Goal: Transaction & Acquisition: Purchase product/service

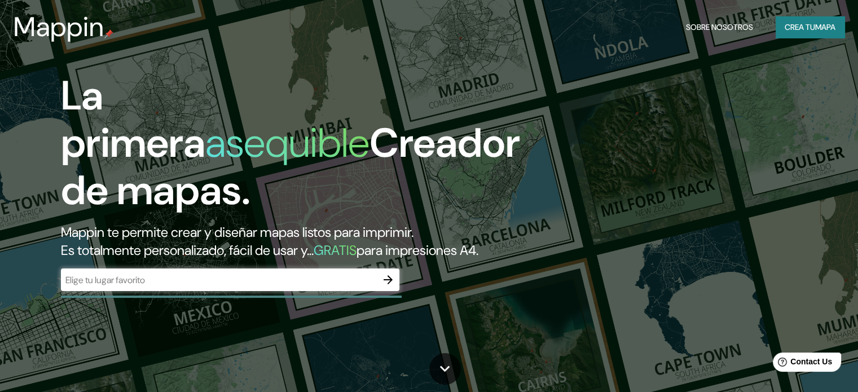
click at [385, 231] on div "La primera asequible Creador de mapas. Mappin te permite crear y diseñar mapas …" at bounding box center [275, 187] width 515 height 230
click at [388, 287] on icon "button" at bounding box center [388, 280] width 14 height 14
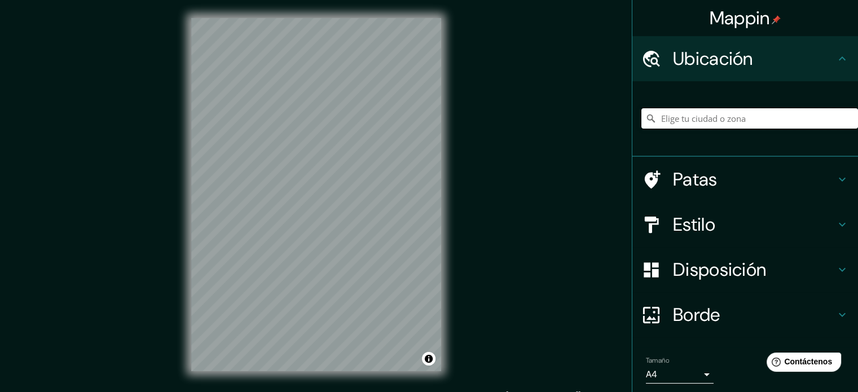
click at [659, 119] on input "Elige tu ciudad o zona" at bounding box center [750, 118] width 217 height 20
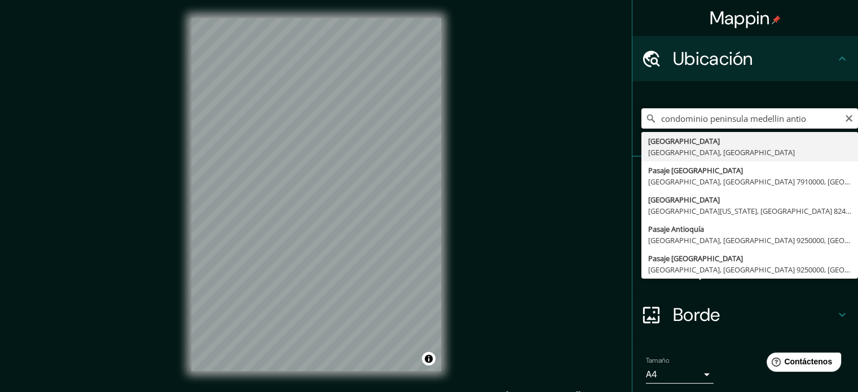
type input "Medellín, Antioquia, Colombia"
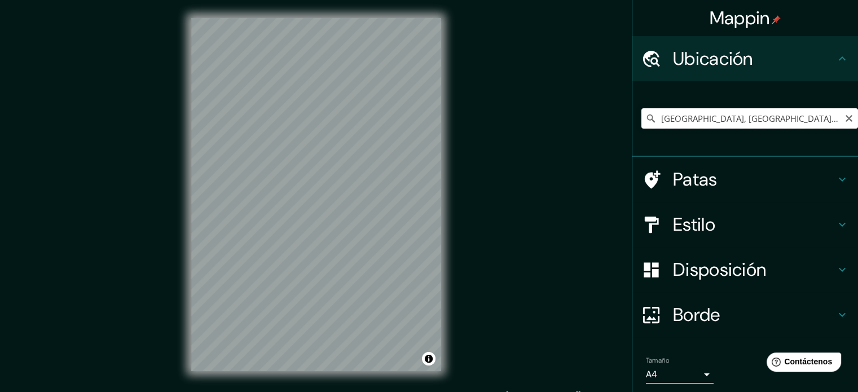
drag, startPoint x: 771, startPoint y: 120, endPoint x: 652, endPoint y: 123, distance: 119.1
click at [652, 123] on input "Medellín, Antioquia, Colombia" at bounding box center [750, 118] width 217 height 20
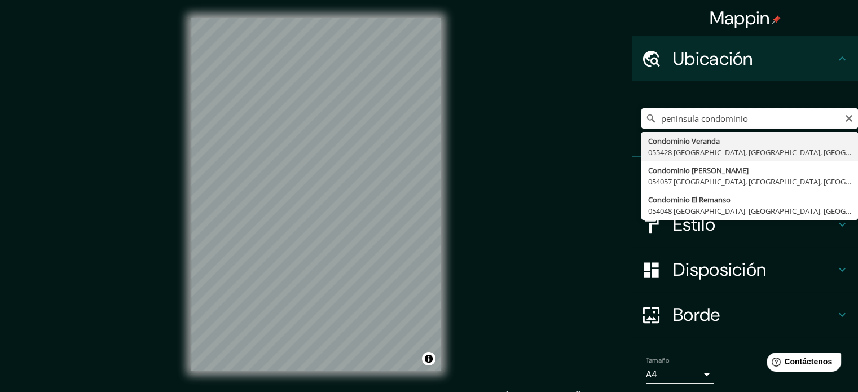
type input "península condominio"
click at [750, 120] on input "península condominio" at bounding box center [750, 118] width 217 height 20
drag, startPoint x: 750, startPoint y: 120, endPoint x: 645, endPoint y: 127, distance: 105.2
click at [645, 127] on input "península condominio" at bounding box center [750, 118] width 217 height 20
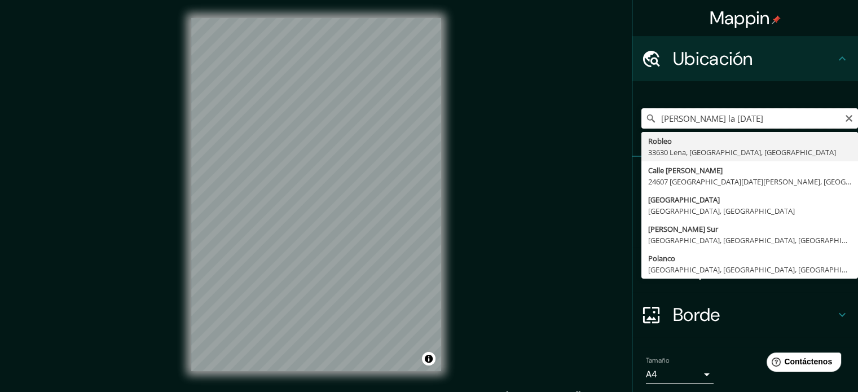
type input "Robleo, 33630 Lena, Asturias, España"
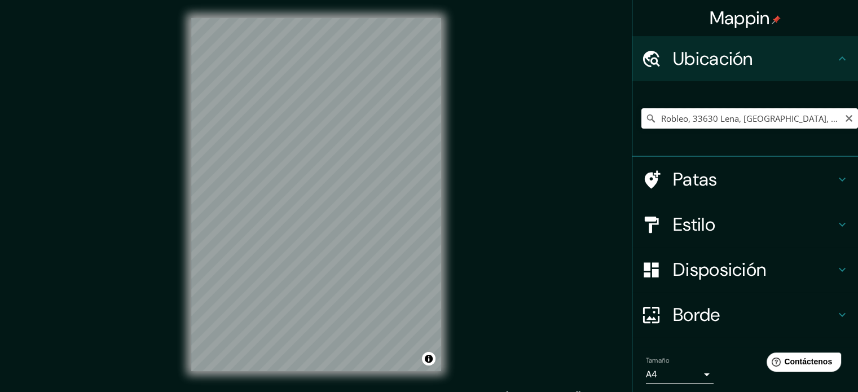
drag, startPoint x: 821, startPoint y: 118, endPoint x: 654, endPoint y: 128, distance: 166.7
click at [654, 128] on input "Robleo, 33630 Lena, Asturias, España" at bounding box center [750, 118] width 217 height 20
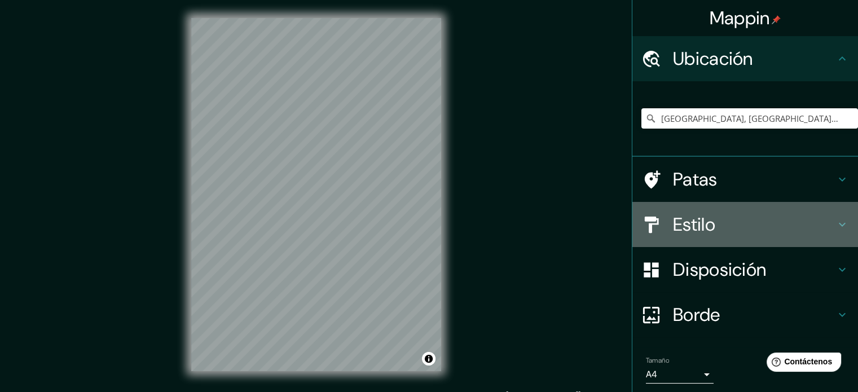
click at [700, 221] on font "Estilo" at bounding box center [694, 225] width 42 height 24
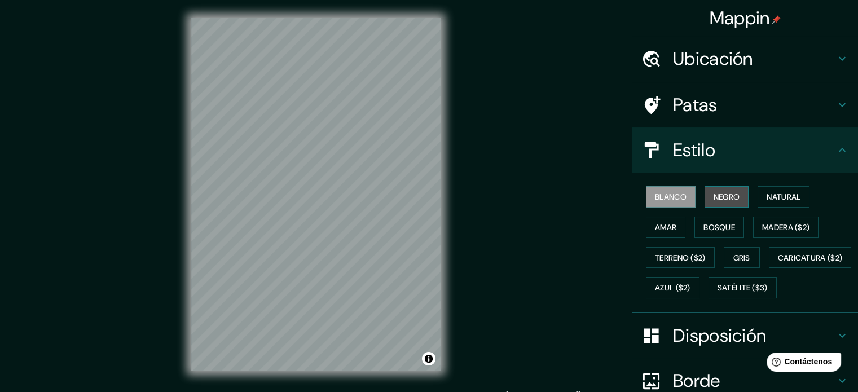
click at [714, 197] on font "Negro" at bounding box center [727, 197] width 27 height 10
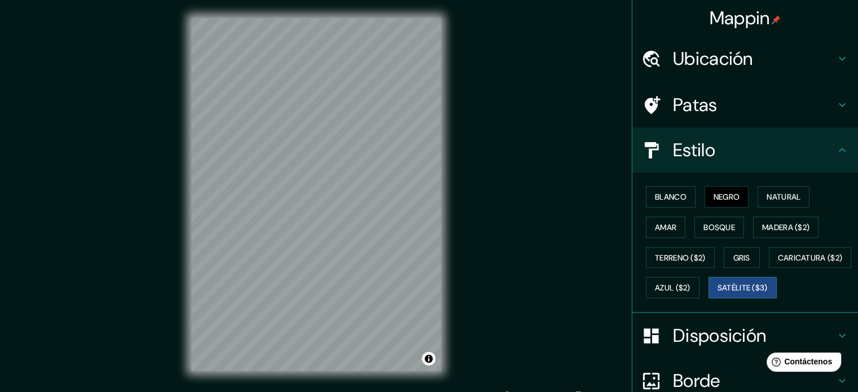
click at [718, 293] on font "Satélite ($3)" at bounding box center [743, 288] width 50 height 10
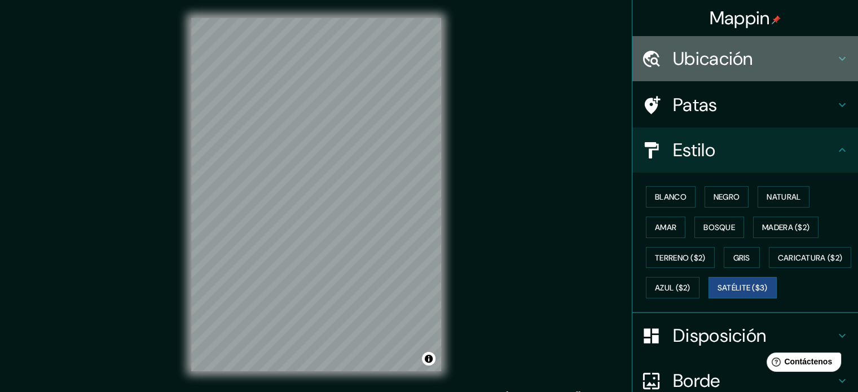
click at [757, 56] on h4 "Ubicación" at bounding box center [754, 58] width 162 height 23
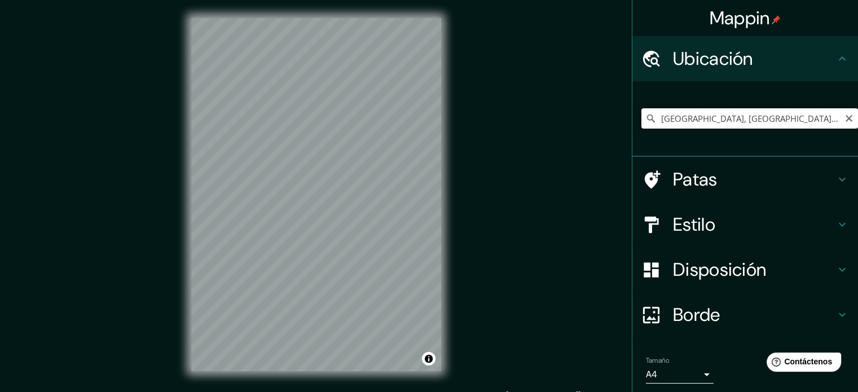
drag, startPoint x: 788, startPoint y: 121, endPoint x: 776, endPoint y: 118, distance: 12.1
click at [776, 118] on input "Medellín, Antioquia, Colombia" at bounding box center [750, 118] width 217 height 20
drag, startPoint x: 774, startPoint y: 118, endPoint x: 658, endPoint y: 117, distance: 115.7
click at [659, 117] on input "Medellín, Antioquia, Colombia" at bounding box center [750, 118] width 217 height 20
click at [652, 117] on input "Medellín, Antioquia, Colombia" at bounding box center [750, 118] width 217 height 20
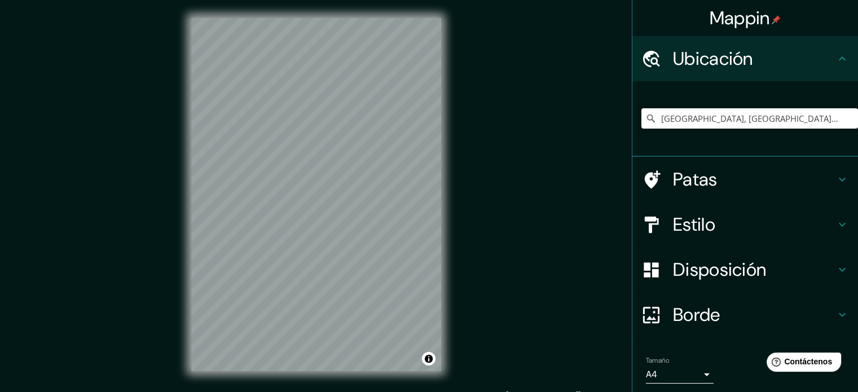
click at [167, 74] on div "Mappin Ubicación Medellín, Antioquia, Colombia Patas Estilo Disposición Borde E…" at bounding box center [429, 203] width 858 height 407
click at [164, 234] on div "Mappin Ubicación Medellín, Antioquia, Colombia Patas Estilo Disposición Borde E…" at bounding box center [429, 203] width 858 height 407
click at [736, 121] on input "Medellín, Antioquia, Colombia" at bounding box center [750, 118] width 217 height 20
click at [775, 124] on input "Medellín, Antioquia, Colombia" at bounding box center [750, 118] width 217 height 20
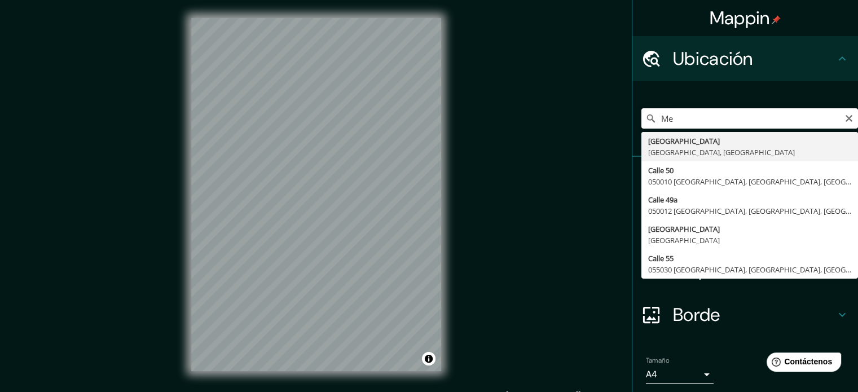
type input "M"
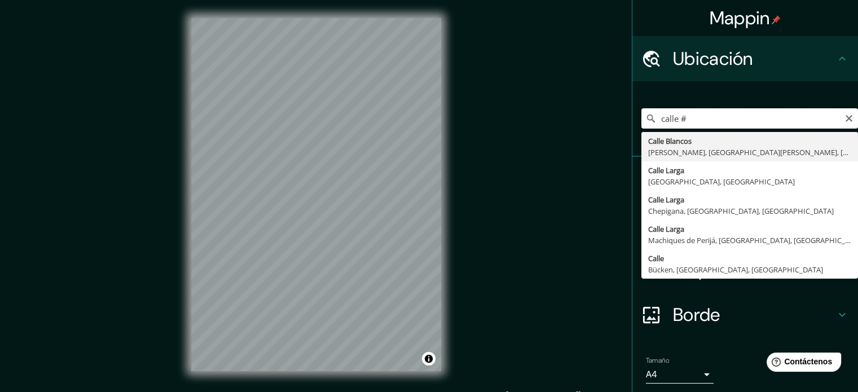
scroll to position [39, 0]
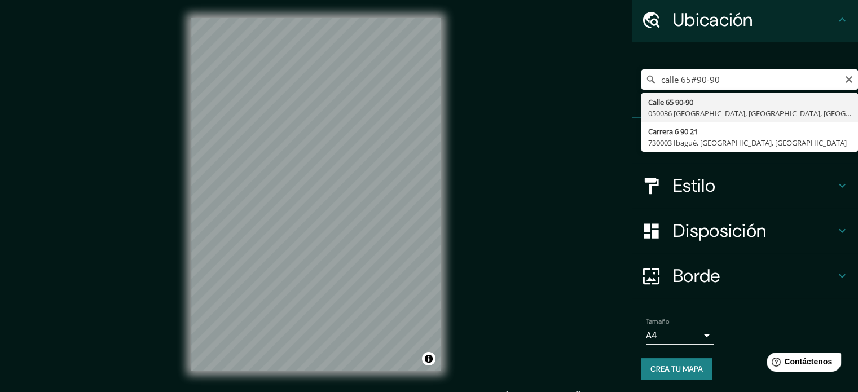
type input "Calle 65 90-90, 050036 Medellín, Antioquia, Colombia"
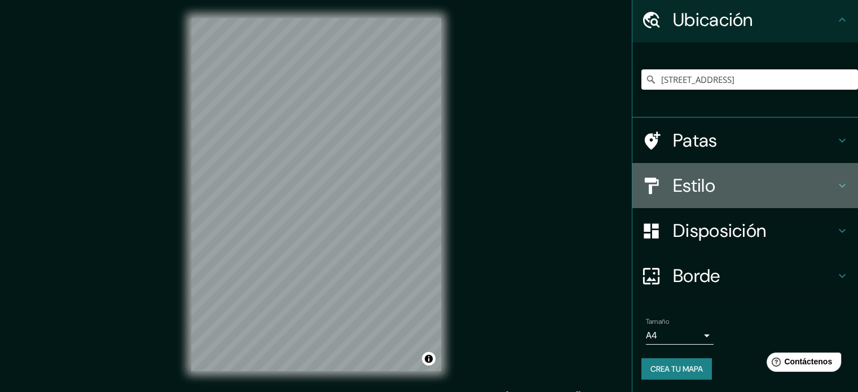
click at [703, 186] on font "Estilo" at bounding box center [694, 186] width 42 height 24
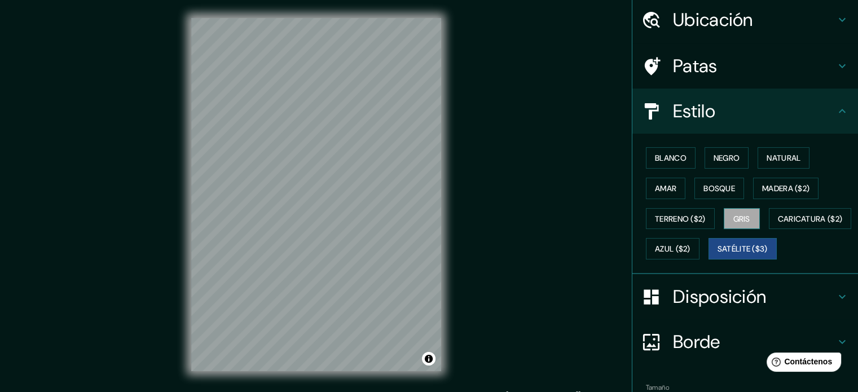
click at [743, 214] on font "Gris" at bounding box center [741, 219] width 17 height 10
click at [718, 256] on font "Satélite ($3)" at bounding box center [743, 248] width 50 height 15
click at [670, 157] on font "Blanco" at bounding box center [671, 158] width 32 height 10
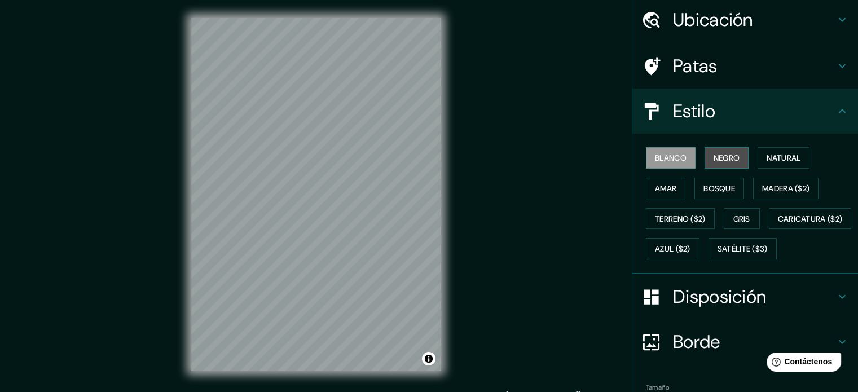
click at [719, 156] on font "Negro" at bounding box center [727, 158] width 27 height 10
drag, startPoint x: 735, startPoint y: 221, endPoint x: 711, endPoint y: 225, distance: 23.4
click at [733, 221] on font "Gris" at bounding box center [741, 219] width 17 height 10
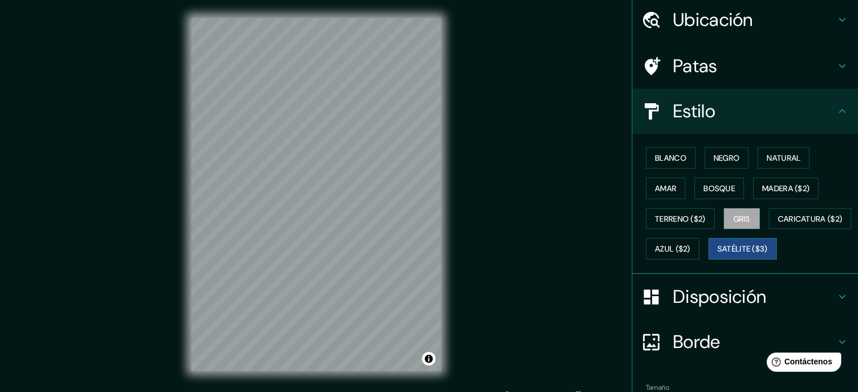
click at [718, 254] on font "Satélite ($3)" at bounding box center [743, 249] width 50 height 10
click at [733, 212] on font "Gris" at bounding box center [741, 219] width 17 height 15
click at [718, 254] on font "Satélite ($3)" at bounding box center [743, 249] width 50 height 10
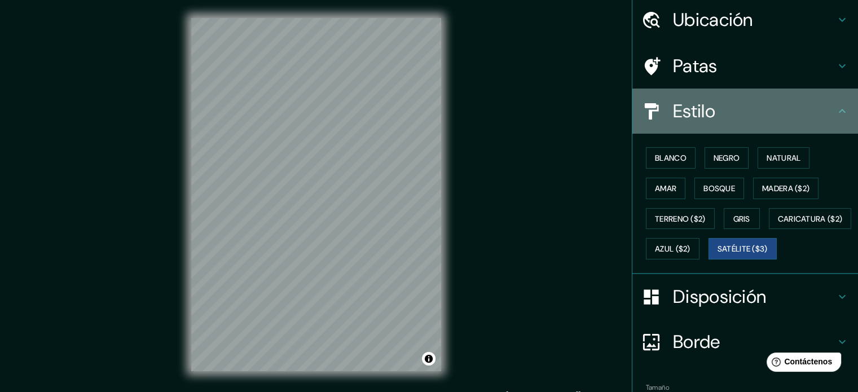
click at [836, 112] on icon at bounding box center [843, 111] width 14 height 14
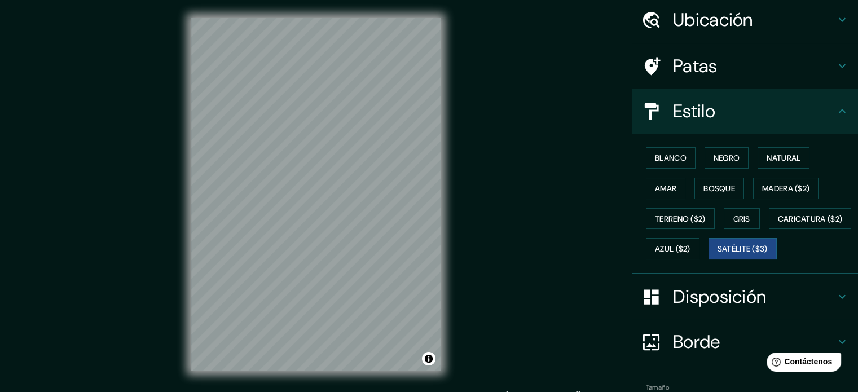
click at [836, 108] on icon at bounding box center [843, 111] width 14 height 14
click at [836, 63] on icon at bounding box center [843, 66] width 14 height 14
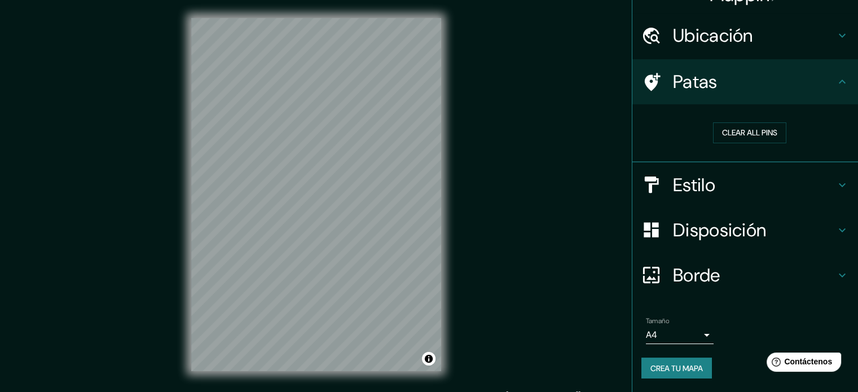
scroll to position [22, 0]
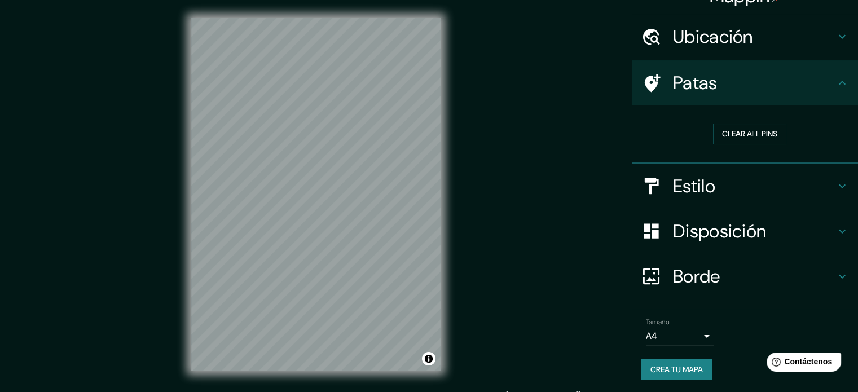
click at [831, 65] on div "Patas" at bounding box center [745, 82] width 226 height 45
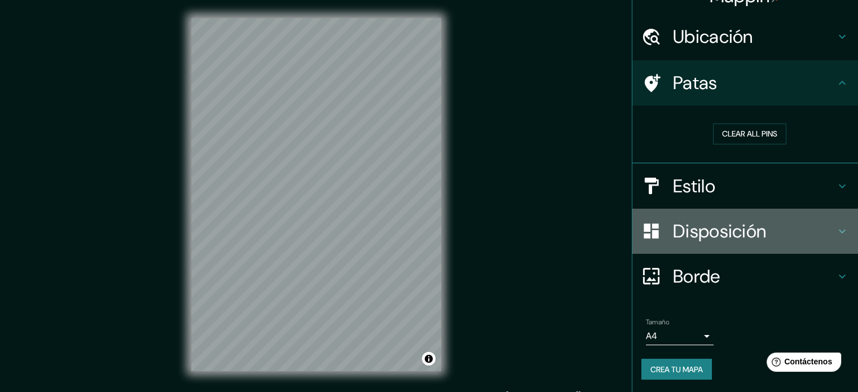
click at [840, 227] on div "Disposición" at bounding box center [745, 231] width 226 height 45
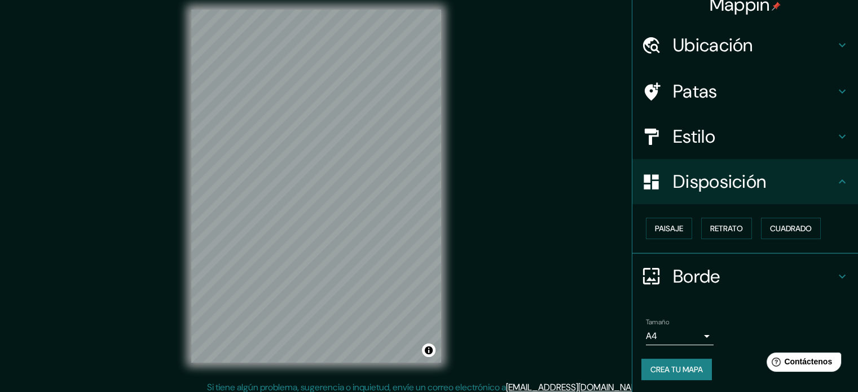
scroll to position [15, 0]
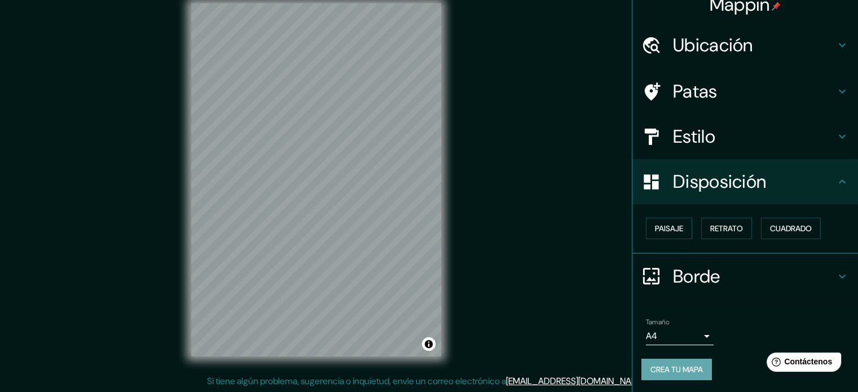
click at [676, 365] on font "Crea tu mapa" at bounding box center [677, 369] width 52 height 10
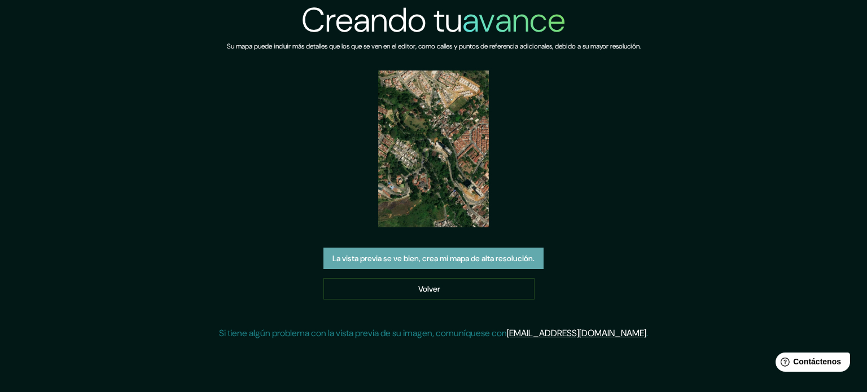
click at [494, 261] on font "La vista previa se ve bien, crea mi mapa de alta resolución." at bounding box center [433, 258] width 202 height 10
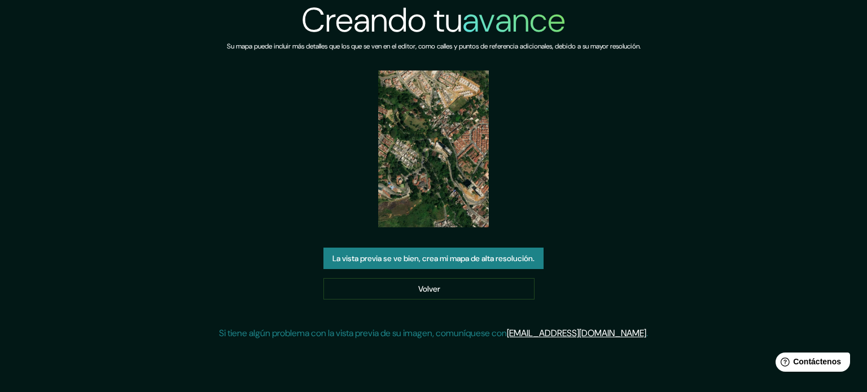
drag, startPoint x: 417, startPoint y: 148, endPoint x: 408, endPoint y: 156, distance: 12.0
click at [408, 156] on img at bounding box center [433, 149] width 111 height 157
drag, startPoint x: 408, startPoint y: 156, endPoint x: 403, endPoint y: 136, distance: 20.9
click at [403, 136] on img at bounding box center [433, 149] width 111 height 157
